Goal: Transaction & Acquisition: Book appointment/travel/reservation

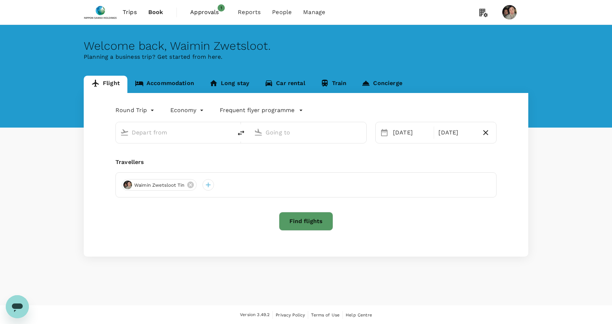
type input "business"
type input "Singapore Changi (SIN)"
type input "[GEOGRAPHIC_DATA], [GEOGRAPHIC_DATA] (any)"
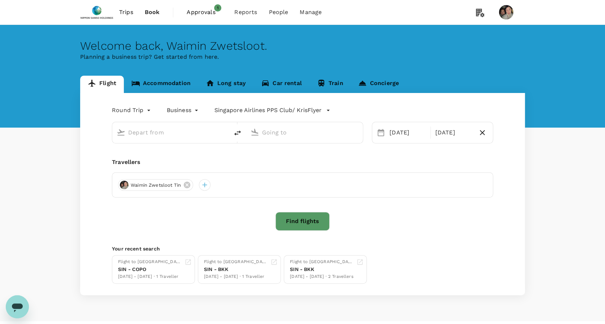
type input "Singapore Changi (SIN)"
type input "[GEOGRAPHIC_DATA], [GEOGRAPHIC_DATA] (any)"
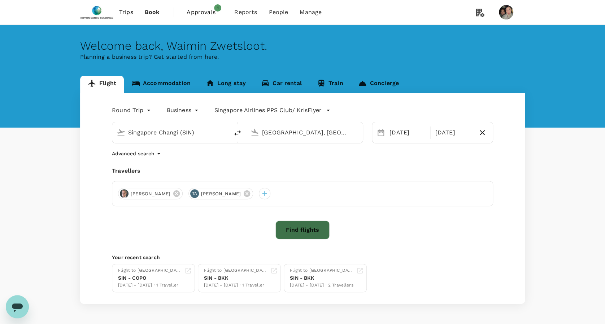
click at [311, 230] on button "Find flights" at bounding box center [302, 230] width 54 height 19
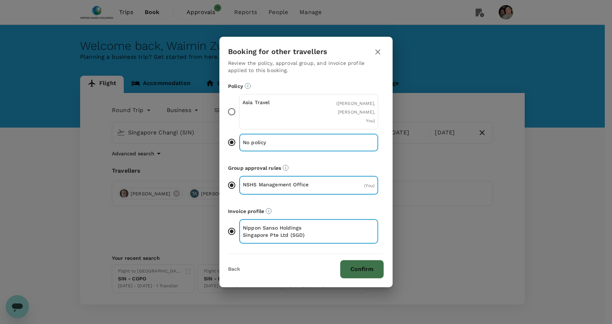
click at [360, 264] on button "Confirm" at bounding box center [362, 269] width 44 height 19
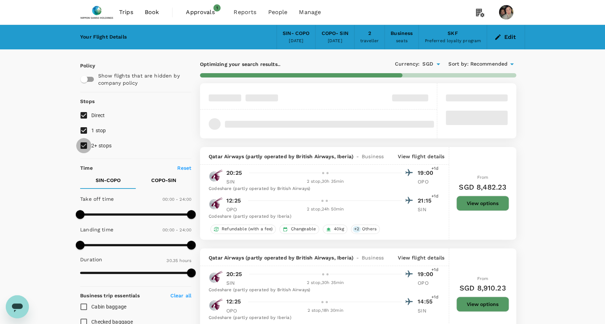
click at [84, 144] on input "2+ stops" at bounding box center [83, 145] width 15 height 15
checkbox input "false"
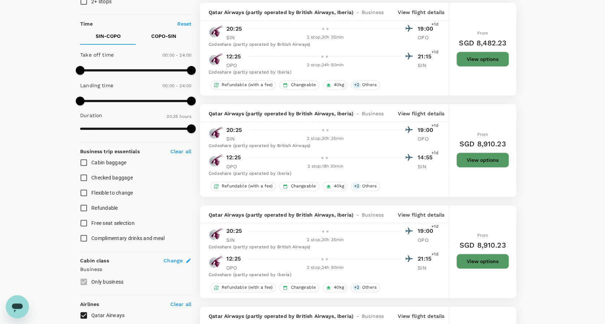
scroll to position [209, 0]
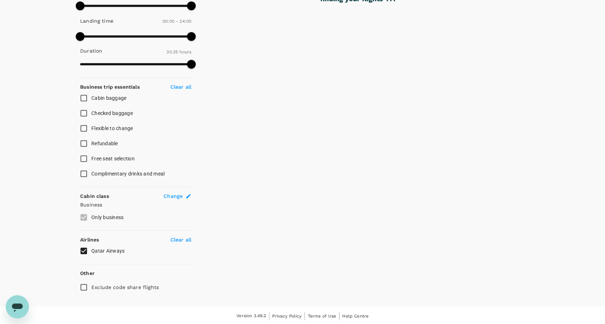
type input "2450"
checkbox input "false"
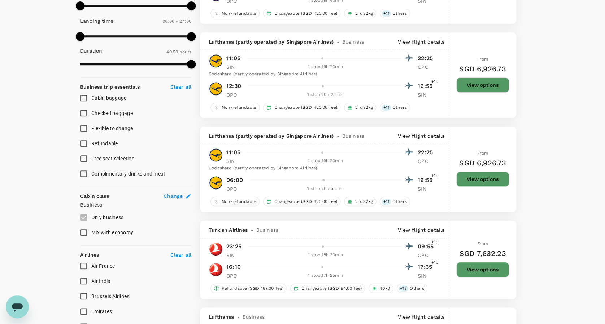
scroll to position [217, 0]
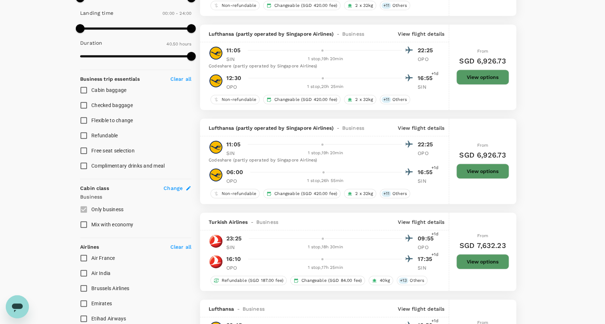
click at [174, 237] on div "Policy Show flights that are hidden by company policy Stops Direct 1 stop 2+ st…" at bounding box center [135, 172] width 111 height 654
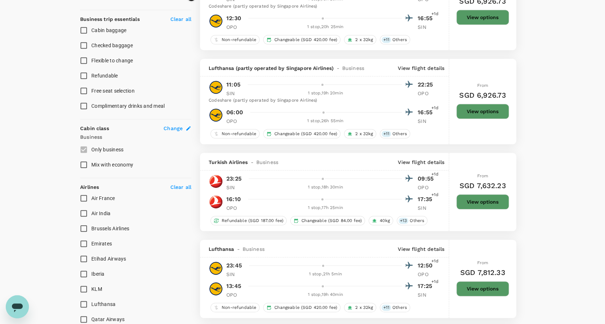
scroll to position [361, 0]
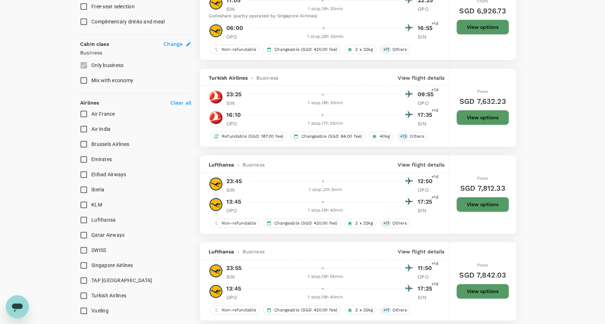
click at [91, 220] on span "Lufthansa" at bounding box center [103, 220] width 24 height 6
click at [91, 220] on input "Lufthansa" at bounding box center [83, 220] width 15 height 15
checkbox input "true"
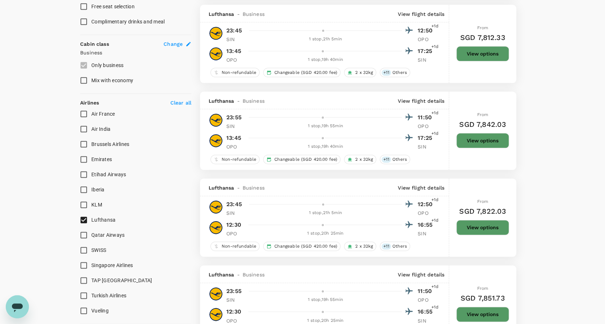
type input "2665"
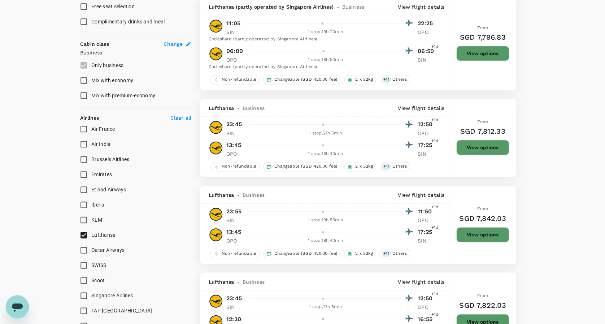
click at [468, 140] on div "From SGD 7,812.33 View options" at bounding box center [482, 138] width 53 height 78
click at [471, 149] on button "View options" at bounding box center [482, 147] width 53 height 15
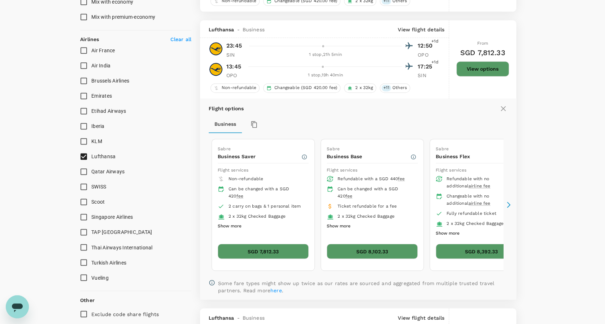
scroll to position [462, 0]
